Goal: Task Accomplishment & Management: Manage account settings

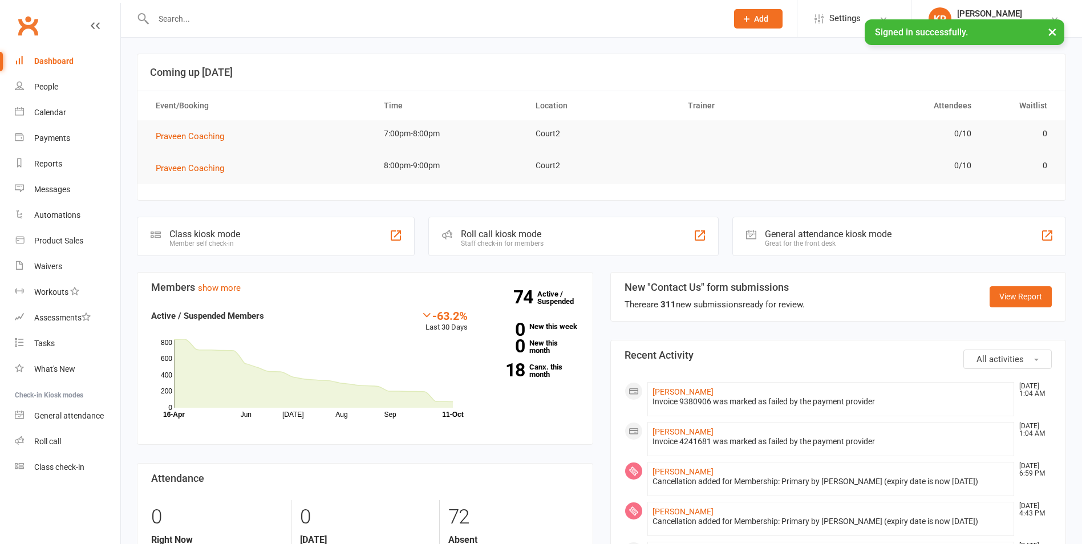
click at [232, 19] on input "text" at bounding box center [434, 19] width 569 height 16
paste input "[PERSON_NAME][EMAIL_ADDRESS][DOMAIN_NAME]"
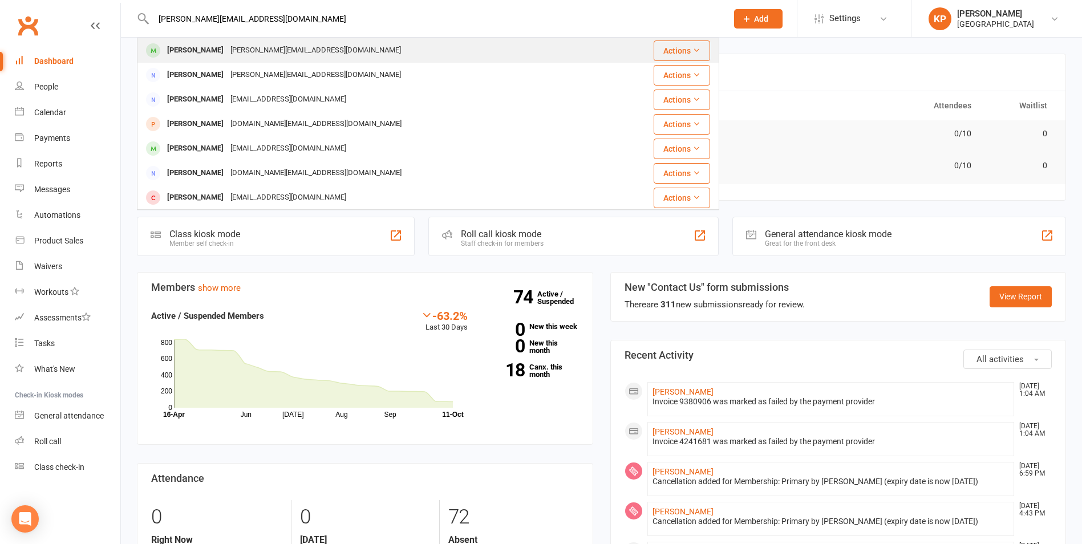
type input "[PERSON_NAME][EMAIL_ADDRESS][DOMAIN_NAME]"
click at [261, 50] on div "[PERSON_NAME][EMAIL_ADDRESS][DOMAIN_NAME]" at bounding box center [315, 50] width 177 height 17
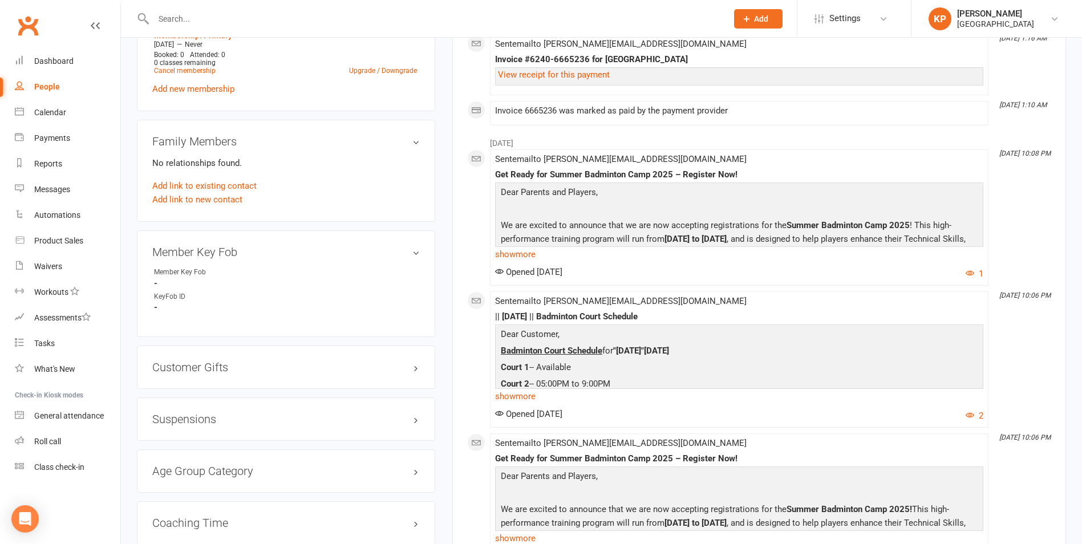
scroll to position [627, 0]
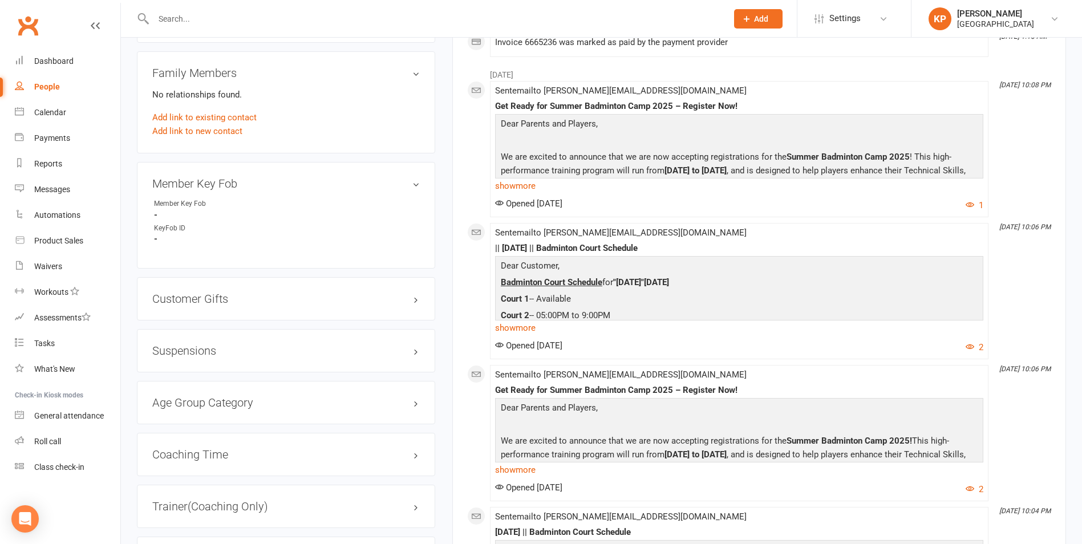
click at [210, 358] on div "Suspensions" at bounding box center [286, 350] width 298 height 43
click at [333, 348] on h3 "Suspensions" at bounding box center [285, 350] width 267 height 13
click at [195, 399] on link "Add new suspension" at bounding box center [191, 395] width 79 height 10
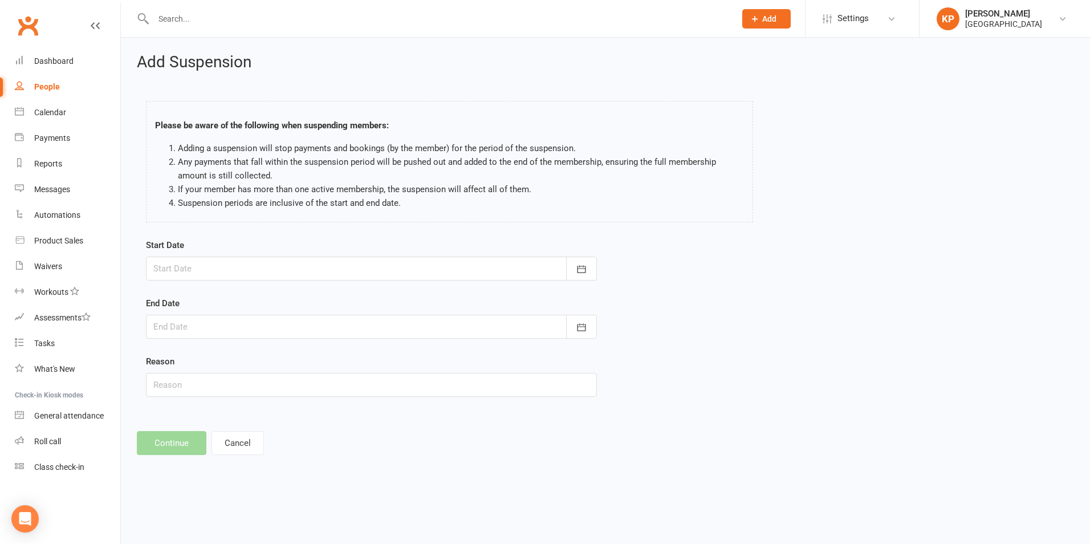
click at [196, 257] on div at bounding box center [371, 269] width 451 height 24
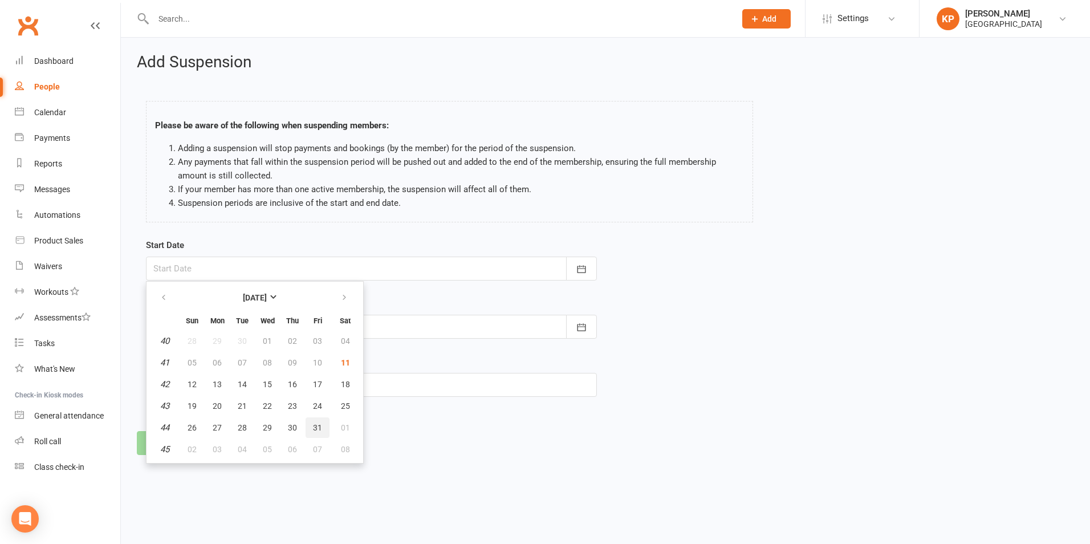
click at [315, 427] on span "31" at bounding box center [317, 427] width 9 height 9
type input "[DATE]"
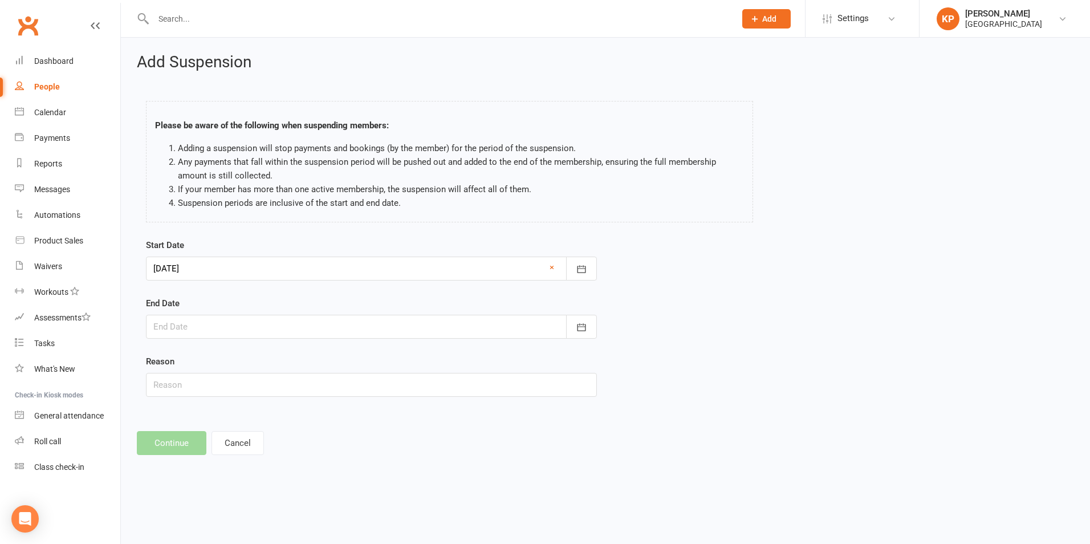
click at [285, 327] on div at bounding box center [371, 327] width 451 height 24
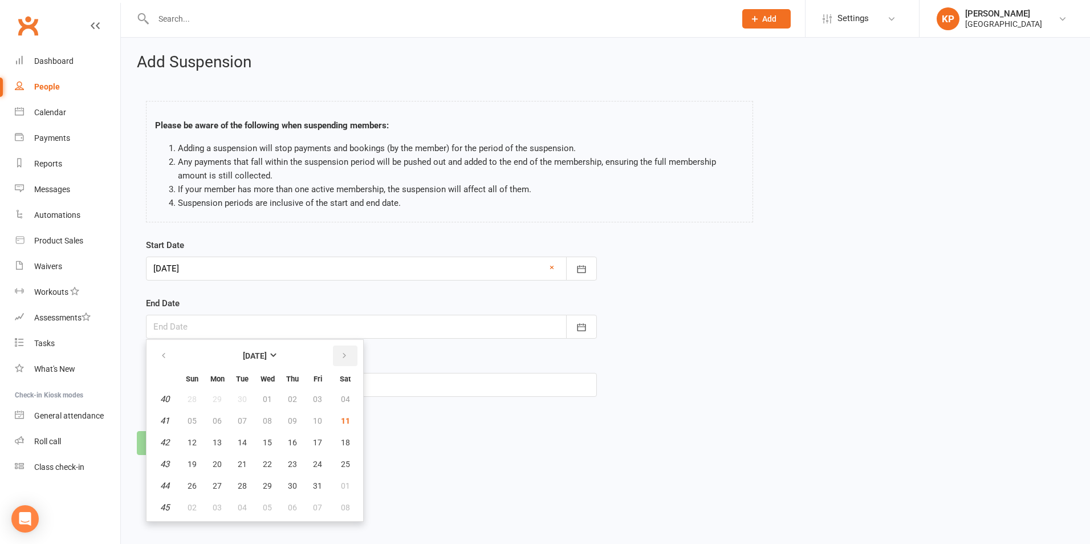
click at [338, 350] on button "button" at bounding box center [345, 356] width 25 height 21
click at [343, 344] on th at bounding box center [345, 355] width 29 height 25
click at [342, 353] on icon "button" at bounding box center [344, 355] width 8 height 9
drag, startPoint x: 244, startPoint y: 487, endPoint x: 249, endPoint y: 464, distance: 23.9
click at [244, 486] on span "30" at bounding box center [242, 485] width 9 height 9
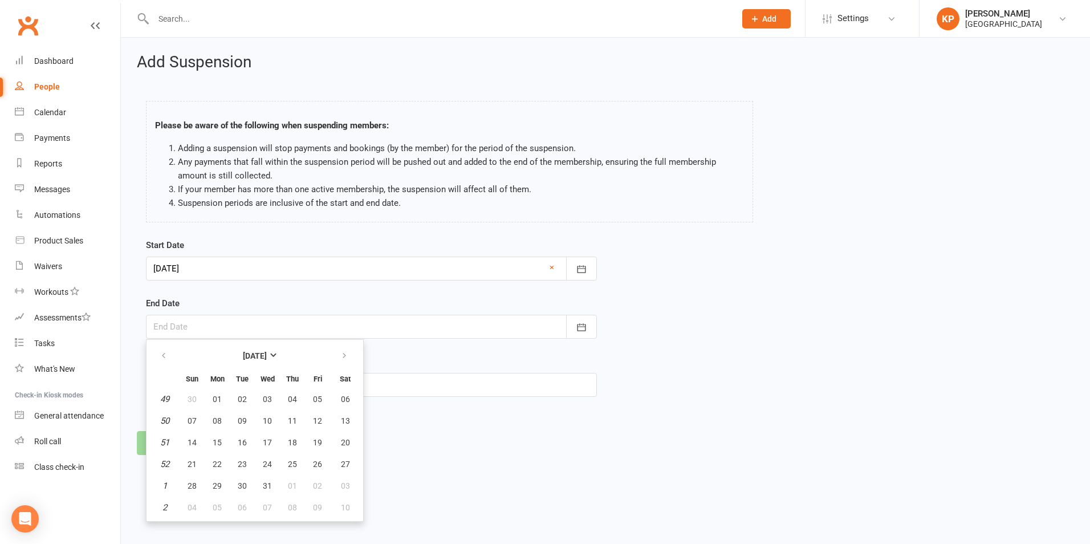
type input "[DATE]"
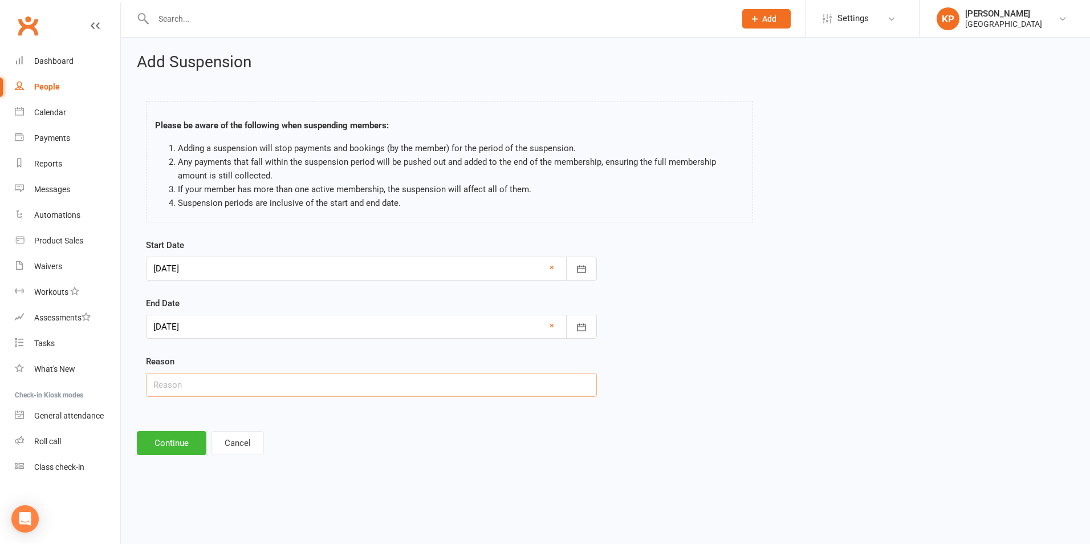
click at [231, 391] on input "text" at bounding box center [371, 385] width 451 height 24
type input "Customer requested via email"
click at [162, 443] on button "Continue" at bounding box center [172, 443] width 70 height 24
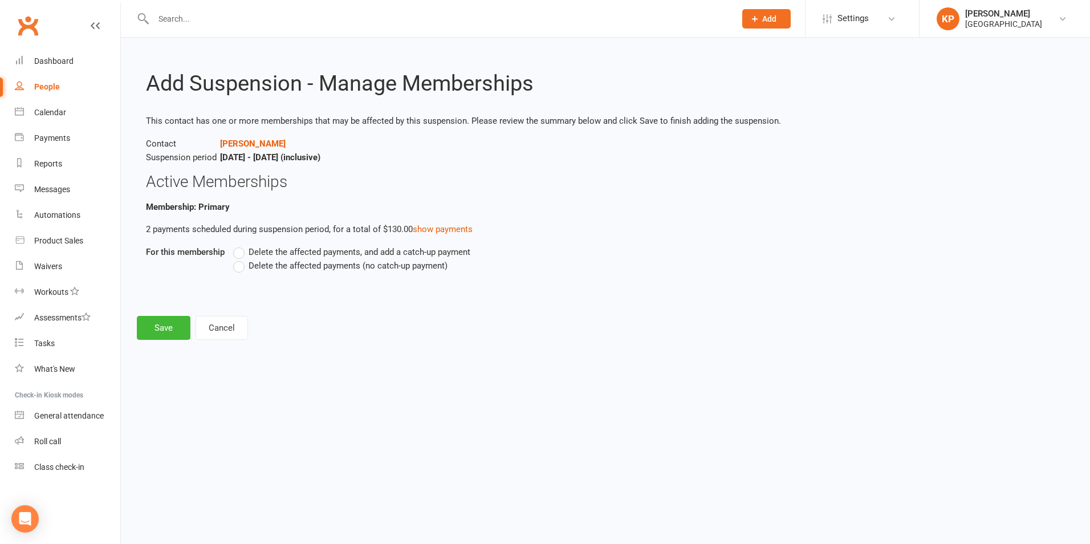
click at [242, 255] on label "Delete the affected payments, and add a catch-up payment" at bounding box center [351, 252] width 237 height 14
click at [241, 245] on input "Delete the affected payments, and add a catch-up payment" at bounding box center [236, 245] width 7 height 0
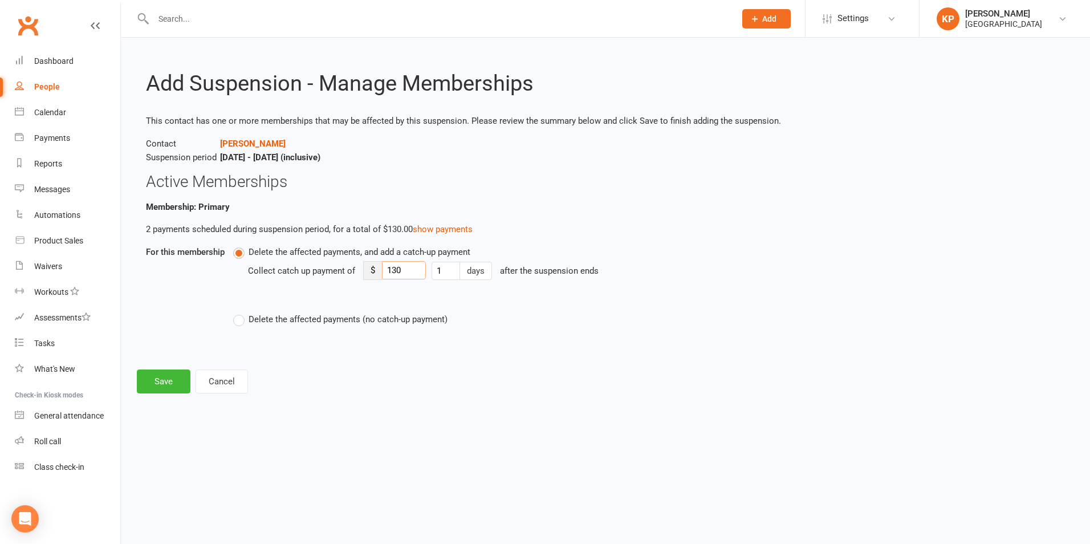
drag, startPoint x: 406, startPoint y: 274, endPoint x: 382, endPoint y: 272, distance: 24.1
click at [382, 272] on input "130" at bounding box center [404, 270] width 44 height 18
type input "30"
click at [184, 375] on button "Save" at bounding box center [164, 382] width 54 height 24
